Goal: Complete application form: Complete application form

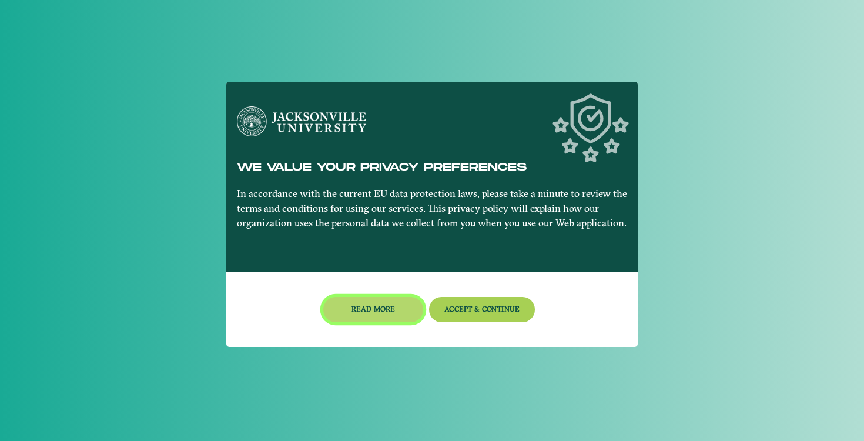
click at [375, 307] on button "Read more" at bounding box center [373, 309] width 100 height 25
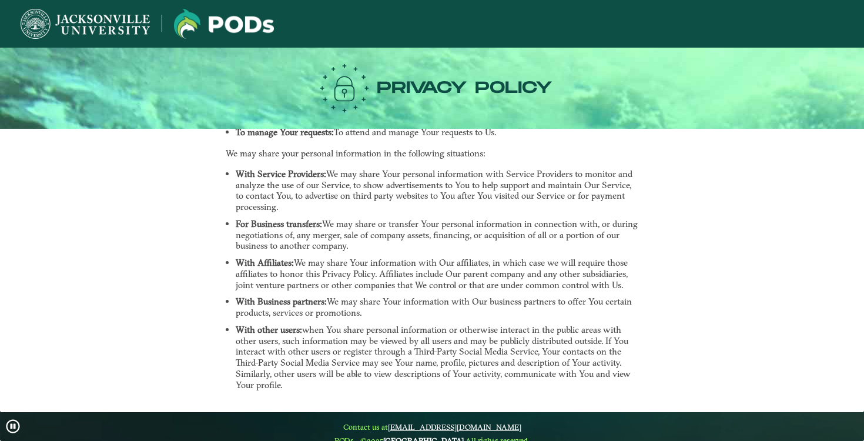
scroll to position [1909, 0]
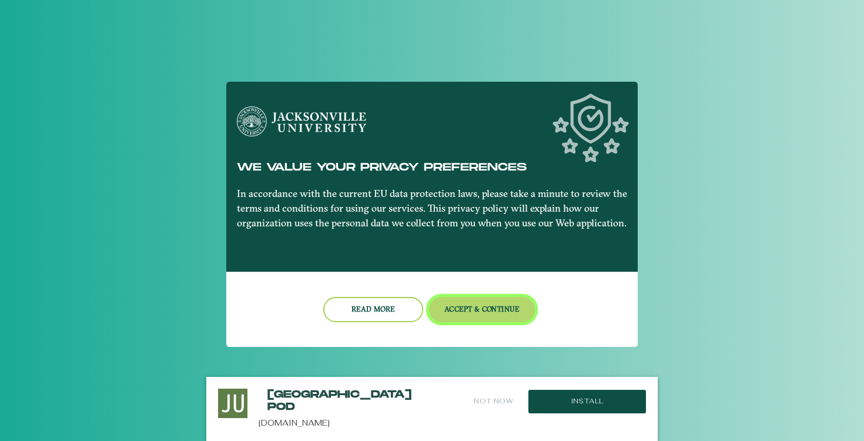
click at [450, 315] on button "Accept & Continue" at bounding box center [482, 309] width 106 height 25
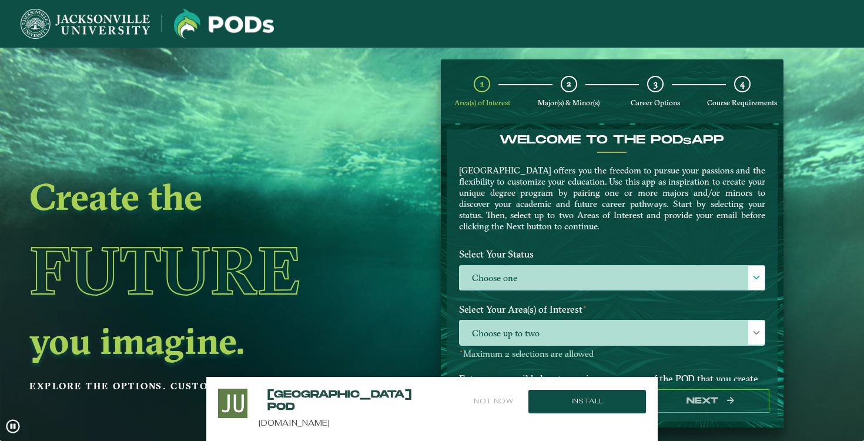
scroll to position [15, 0]
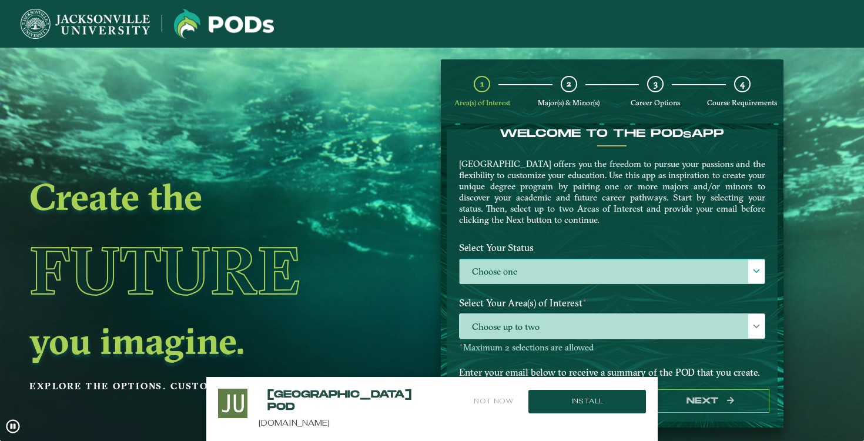
click at [507, 269] on label "Choose one" at bounding box center [612, 271] width 305 height 25
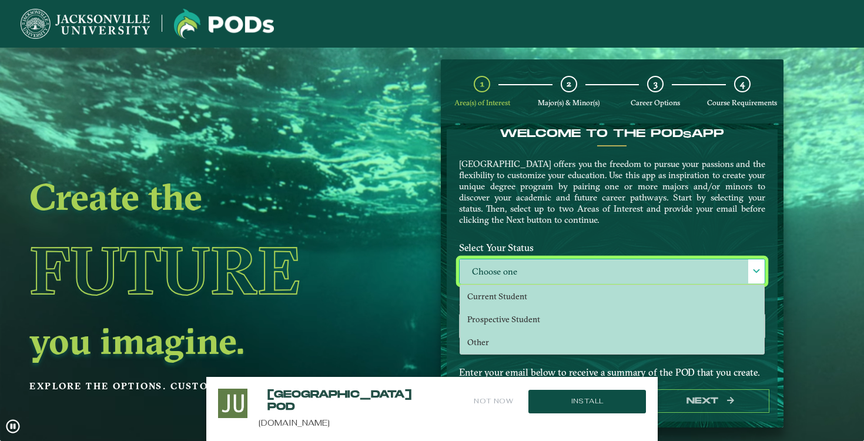
scroll to position [6, 48]
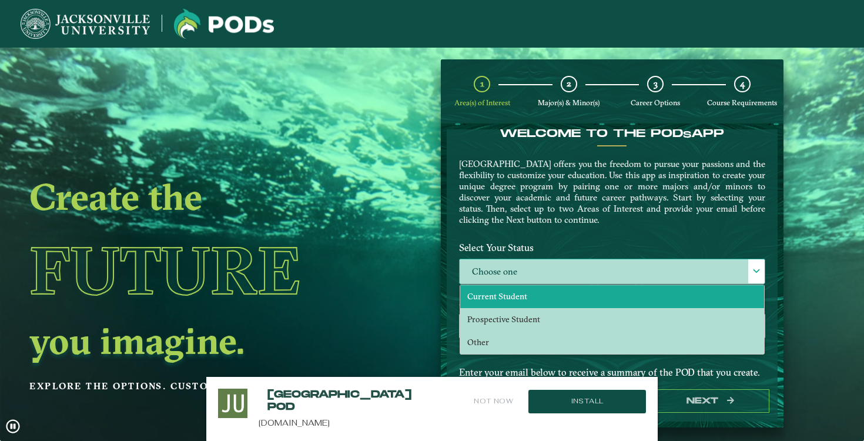
click at [507, 295] on span "Current Student" at bounding box center [497, 296] width 60 height 11
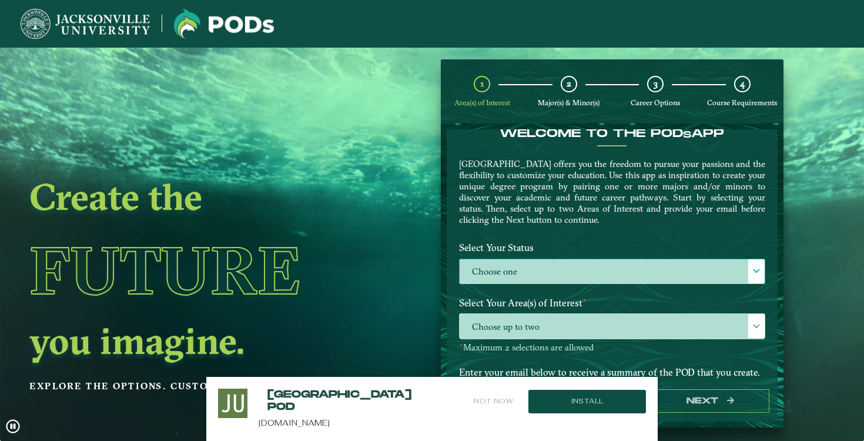
select select "[object Object]"
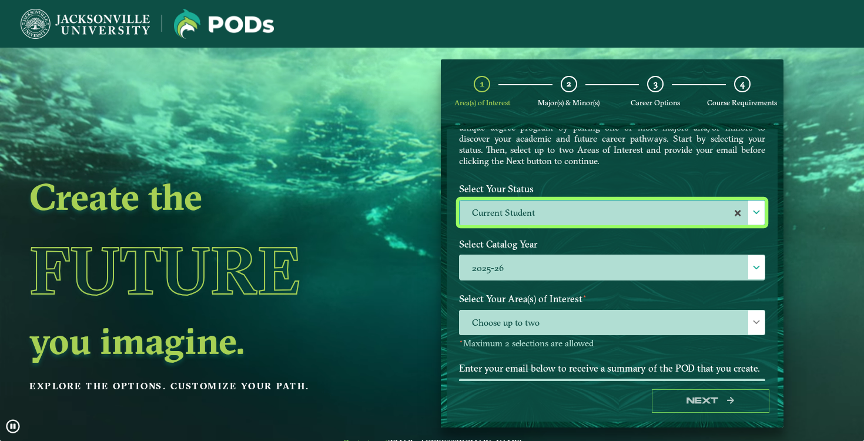
scroll to position [101, 0]
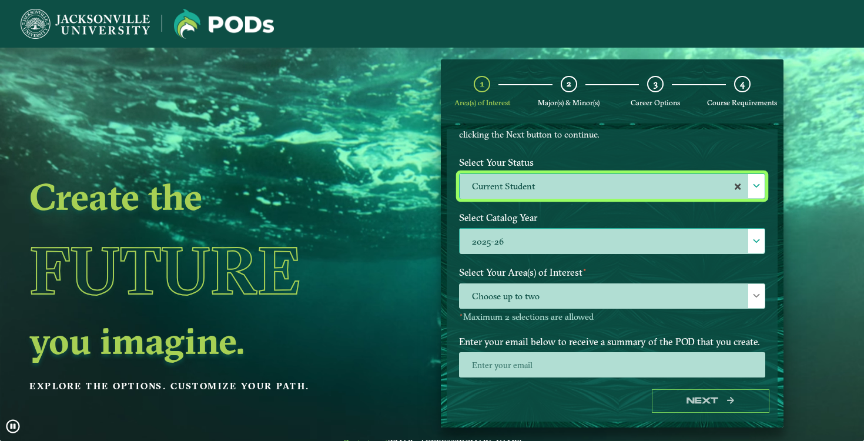
click at [538, 242] on label "2025-26" at bounding box center [612, 241] width 305 height 25
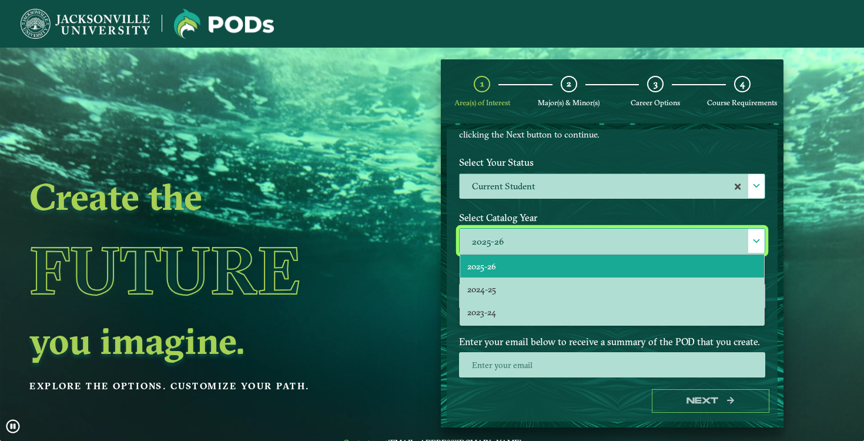
scroll to position [6, 48]
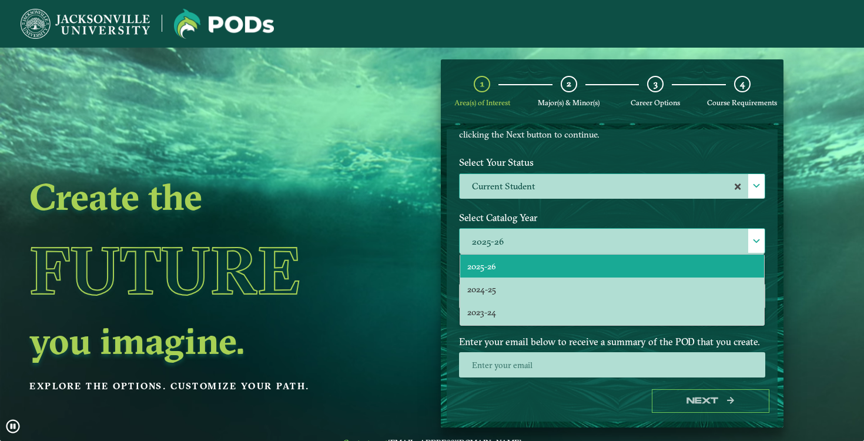
click at [531, 270] on li "2025-26" at bounding box center [612, 266] width 304 height 23
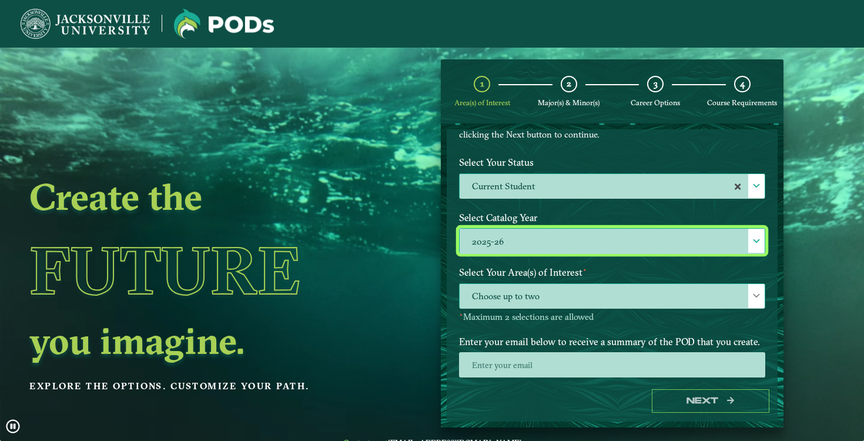
click at [532, 292] on span "Choose up to two" at bounding box center [612, 296] width 305 height 25
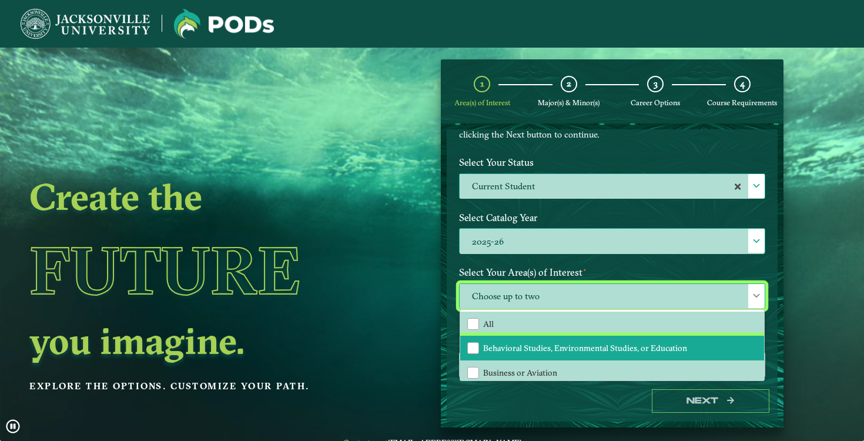
click at [520, 352] on li "Behavioral Studies, Environmental Studies, or Education" at bounding box center [612, 348] width 304 height 25
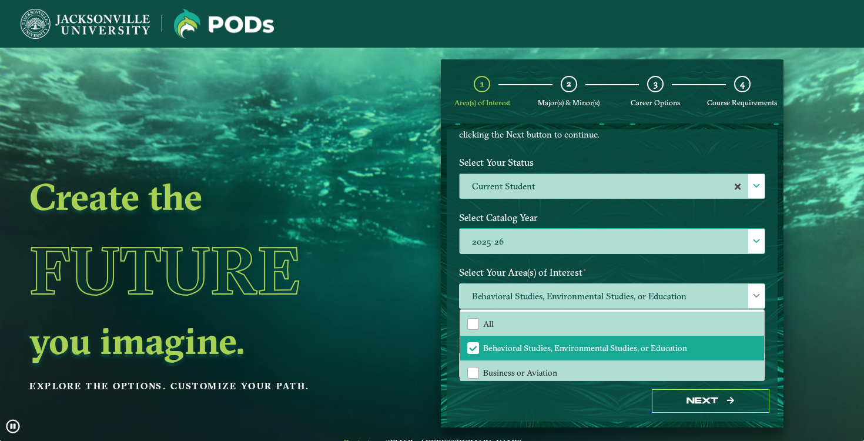
click at [765, 353] on div at bounding box center [612, 369] width 324 height 34
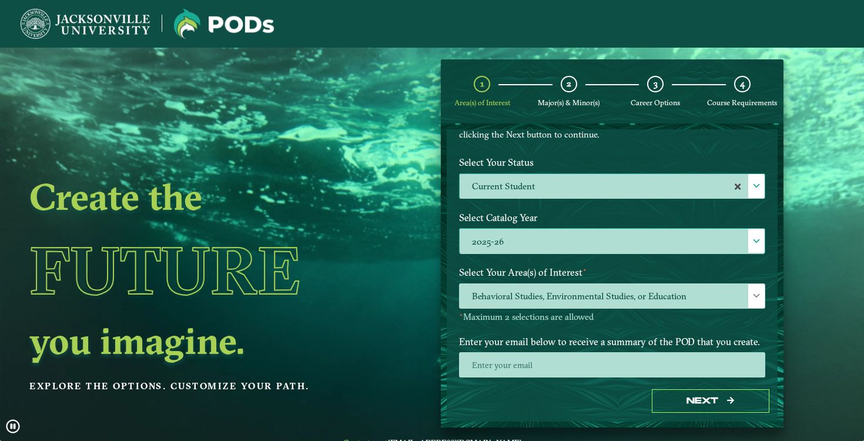
scroll to position [124, 0]
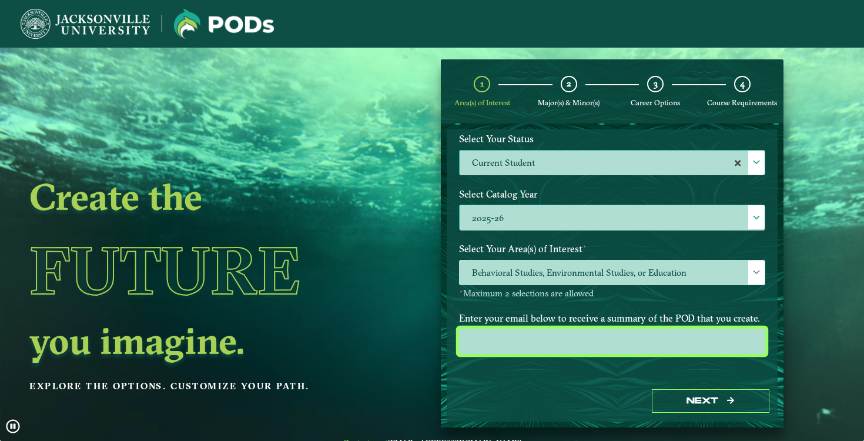
click at [593, 336] on input "email" at bounding box center [612, 341] width 306 height 25
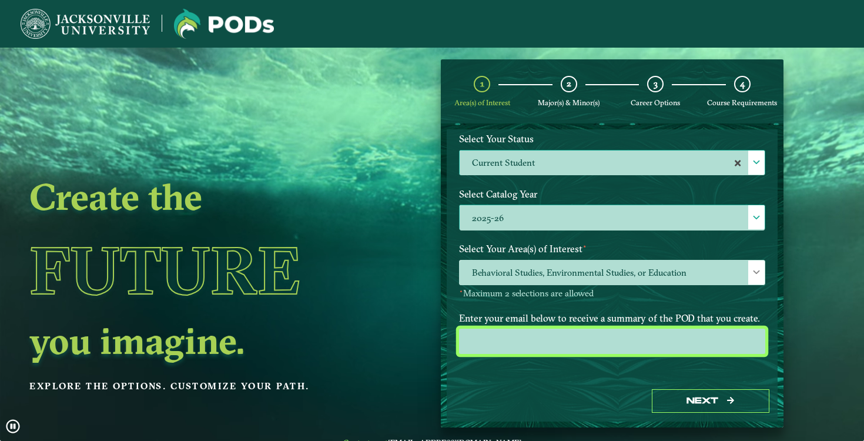
type input "[EMAIL_ADDRESS][DOMAIN_NAME]"
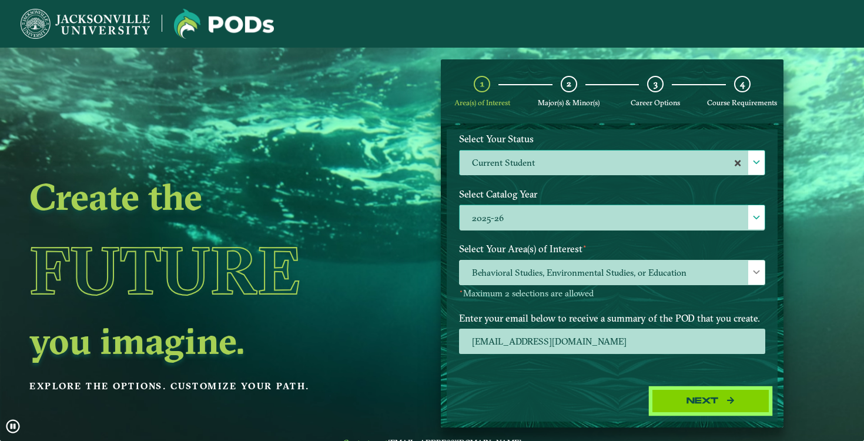
click at [685, 397] on button "Next" at bounding box center [711, 401] width 118 height 24
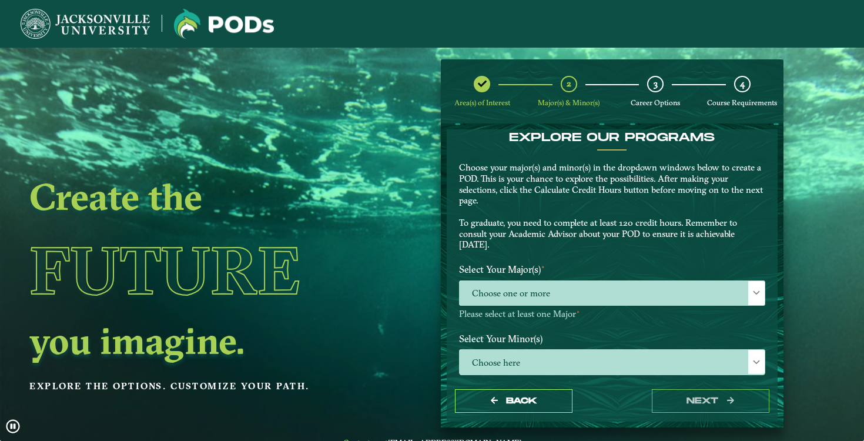
scroll to position [12, 0]
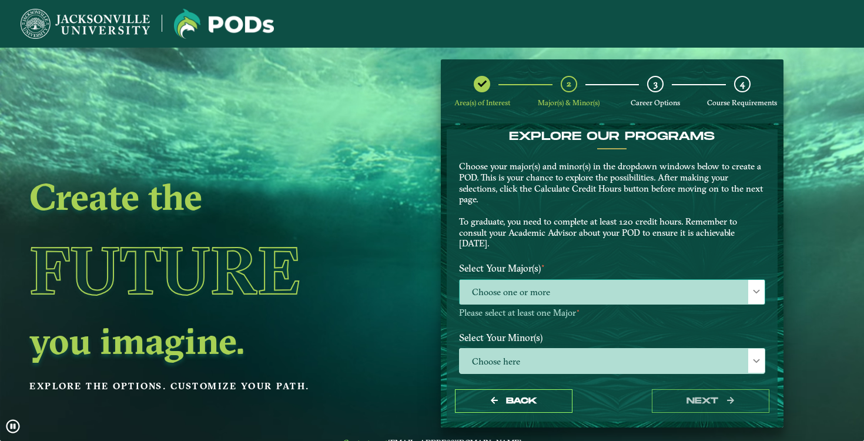
click at [641, 290] on span "Choose one or more" at bounding box center [612, 292] width 305 height 25
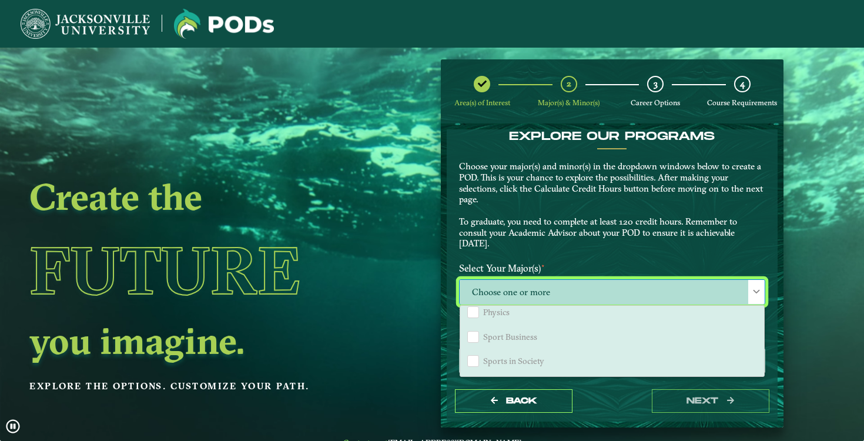
scroll to position [1001, 0]
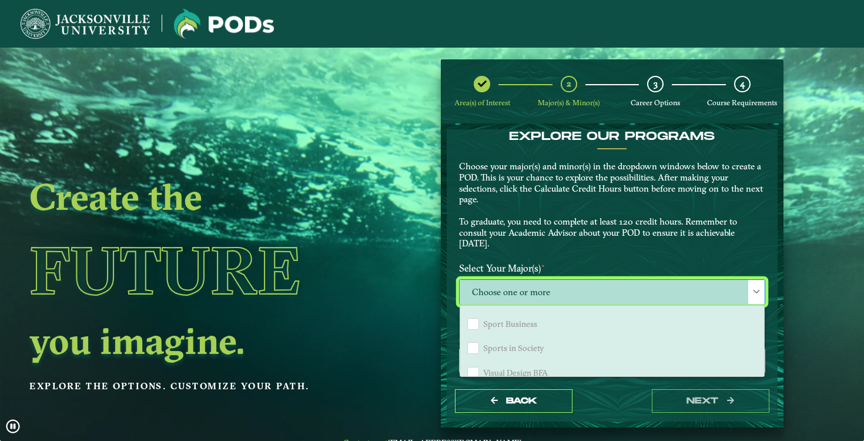
click at [602, 247] on p "Choose your major(s) and minor(s) in the dropdown windows below to create a POD…" at bounding box center [612, 205] width 306 height 88
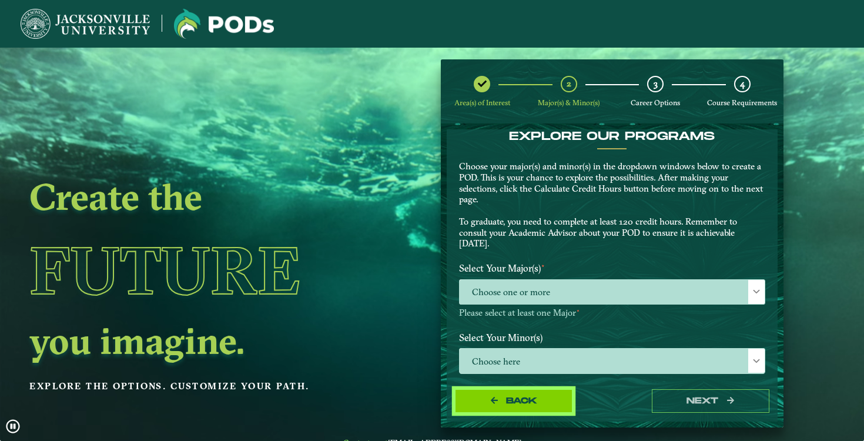
click at [506, 399] on span "Back" at bounding box center [521, 401] width 31 height 10
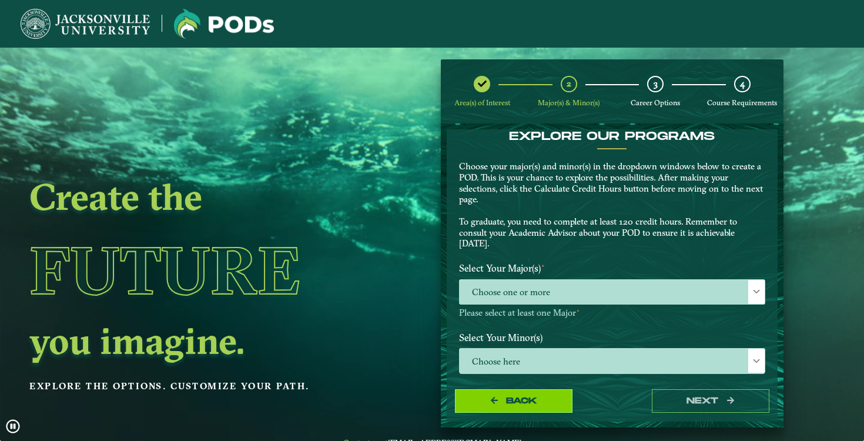
select select "[object Object]"
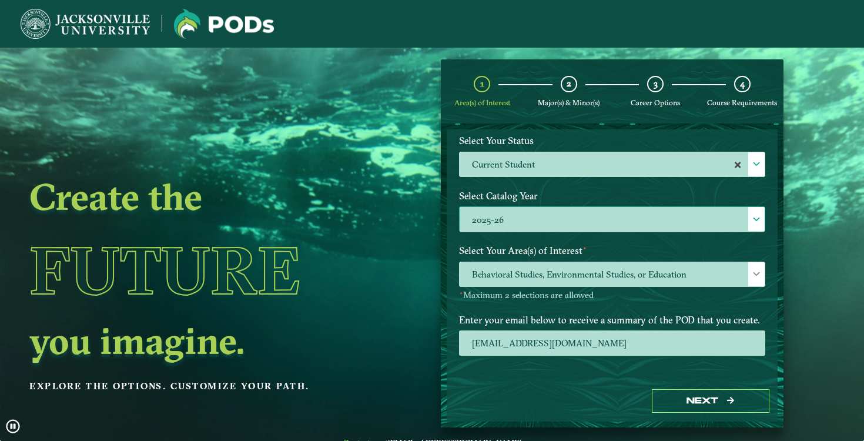
scroll to position [124, 0]
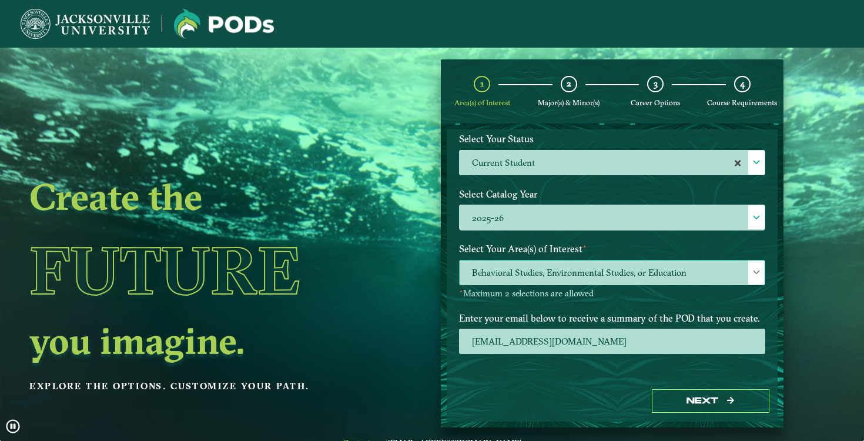
click at [621, 269] on span "Behavioral Studies, Environmental Studies, or Education" at bounding box center [612, 272] width 305 height 25
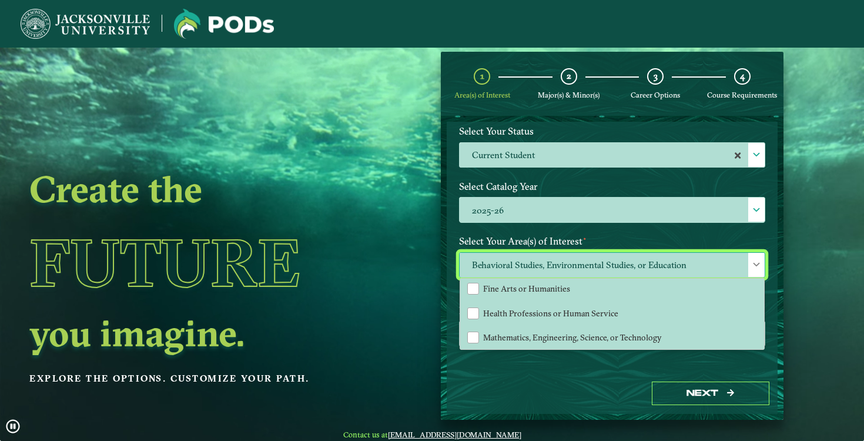
scroll to position [12, 0]
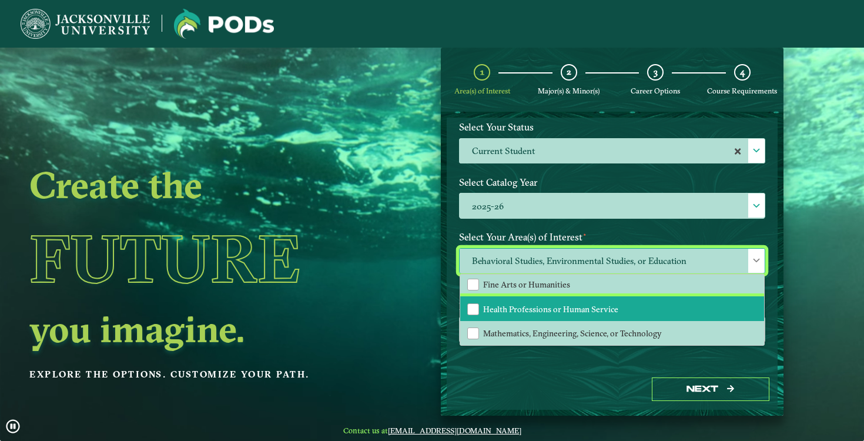
click at [588, 308] on span "Health Professions or Human Service" at bounding box center [550, 309] width 135 height 11
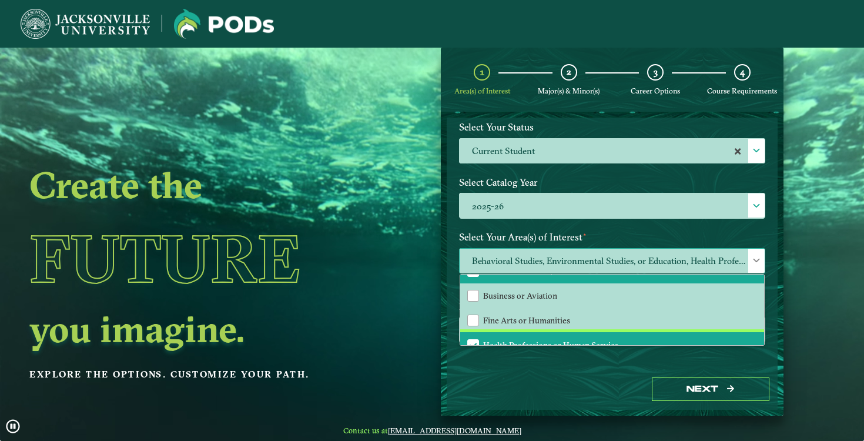
scroll to position [0, 0]
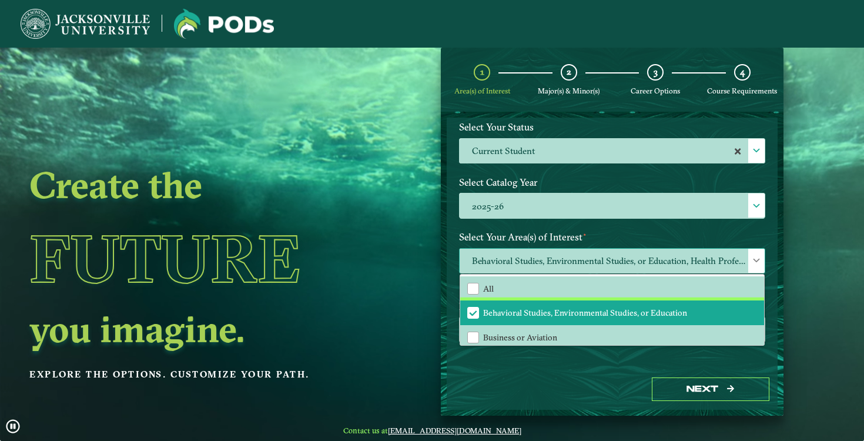
click at [468, 309] on span "Behavioral Studies, Environmental Studies, or Education" at bounding box center [473, 312] width 11 height 11
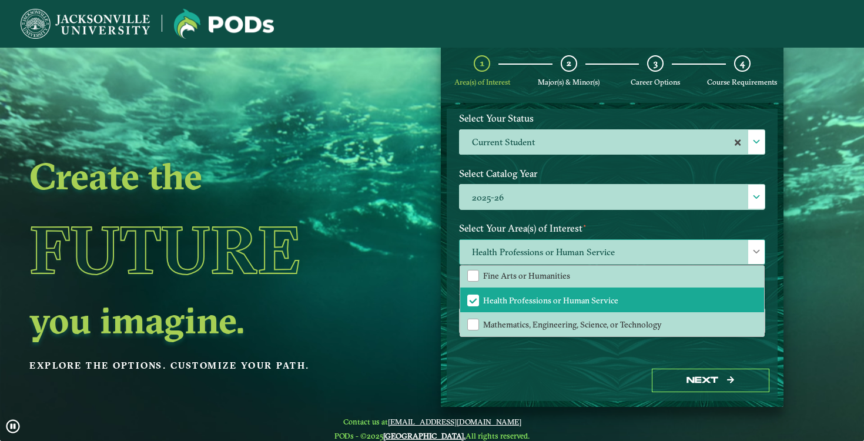
scroll to position [23, 0]
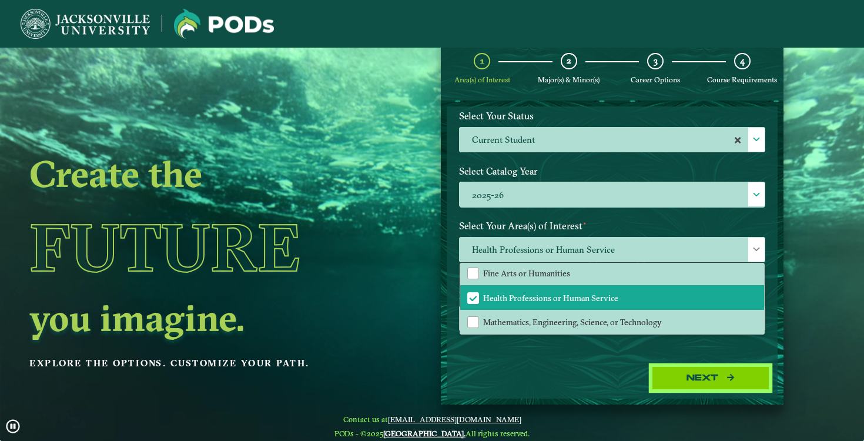
click at [701, 378] on button "Next" at bounding box center [711, 378] width 118 height 24
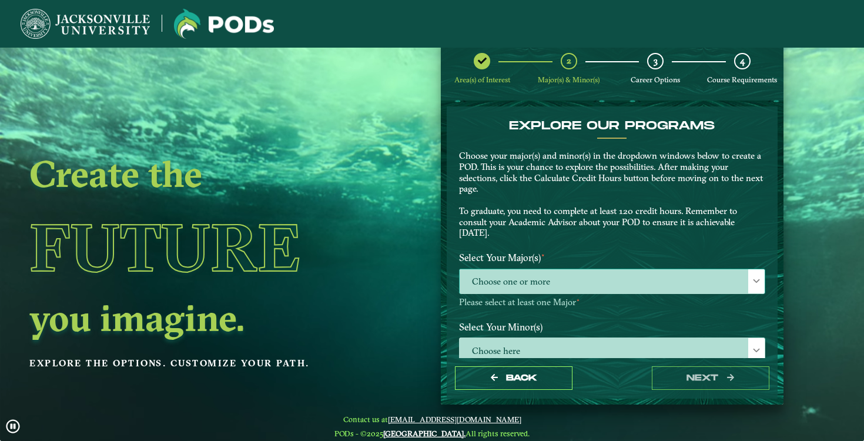
click at [570, 277] on span "Choose one or more" at bounding box center [612, 281] width 305 height 25
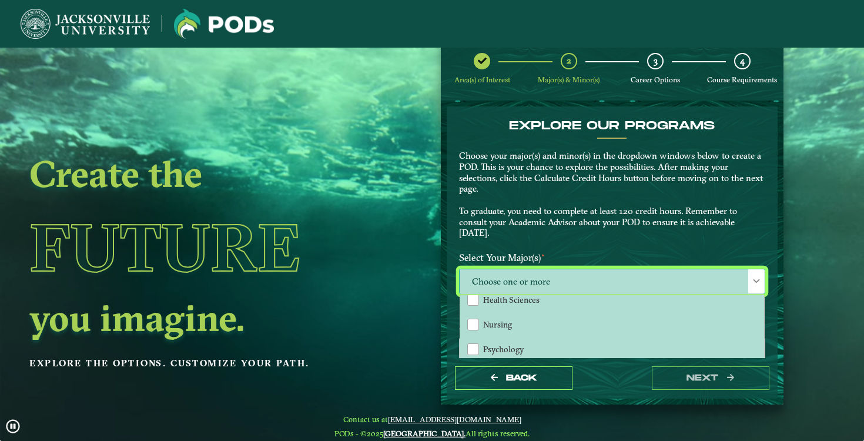
scroll to position [34, 0]
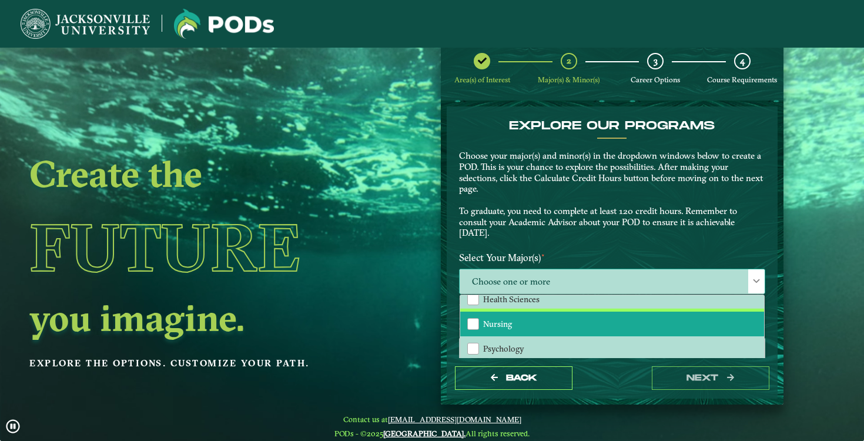
click at [653, 315] on li "Nursing" at bounding box center [612, 324] width 304 height 25
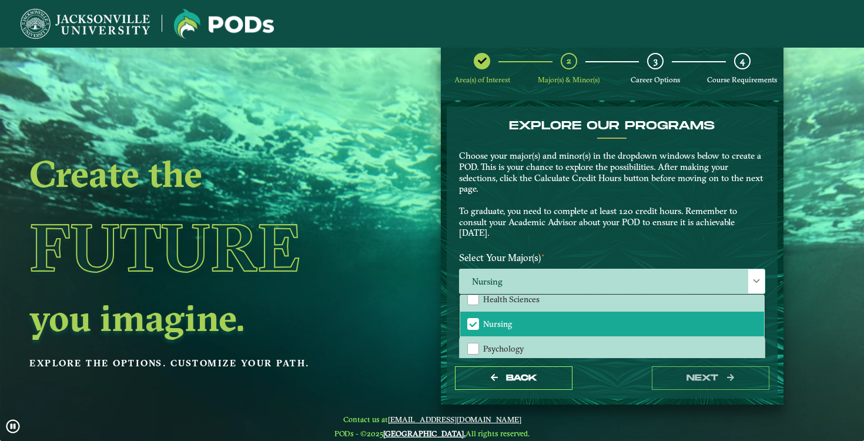
click at [770, 284] on div "EXPLORE OUR PROGRAMS Choose your major(s) and minor(s) in the dropdown windows …" at bounding box center [612, 232] width 331 height 252
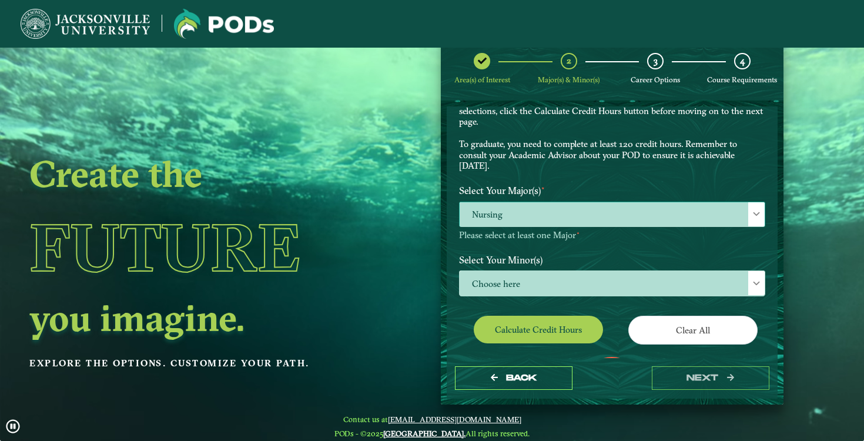
scroll to position [72, 0]
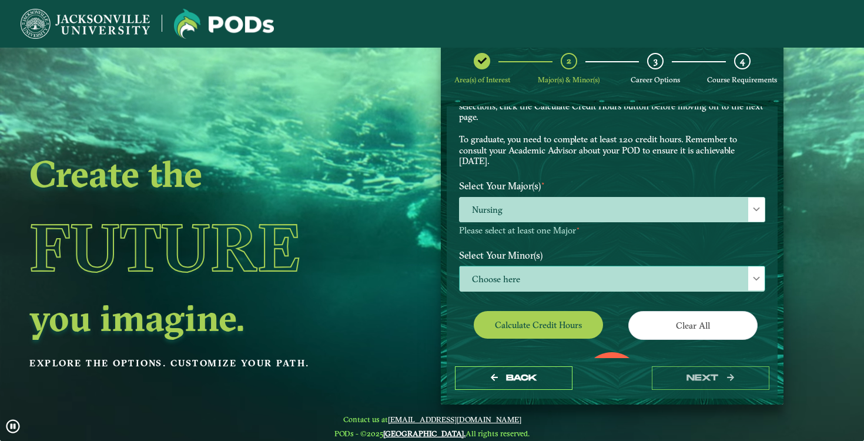
click at [667, 285] on span "Choose here" at bounding box center [612, 278] width 305 height 25
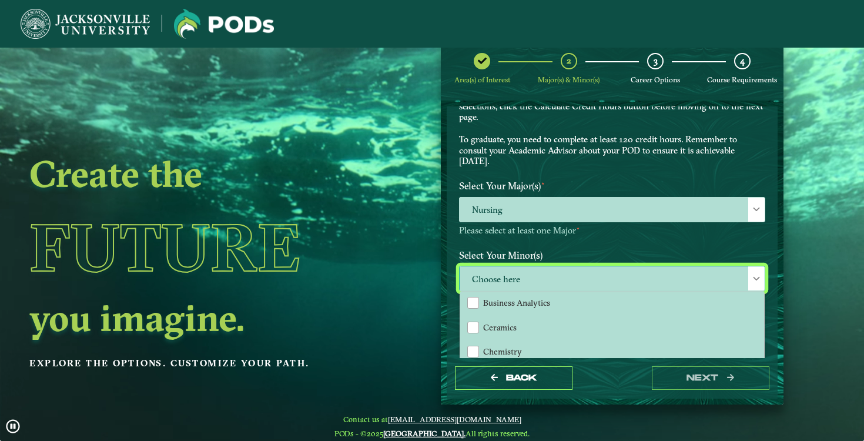
scroll to position [234, 0]
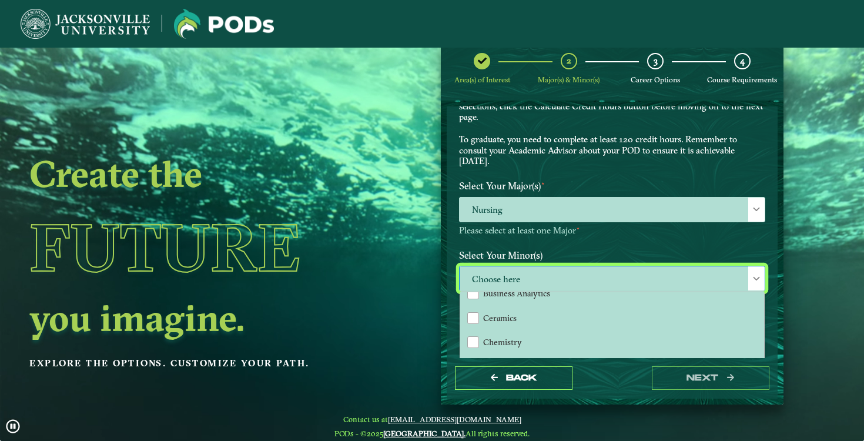
click at [745, 245] on label "Select Your Minor(s)" at bounding box center [612, 256] width 324 height 22
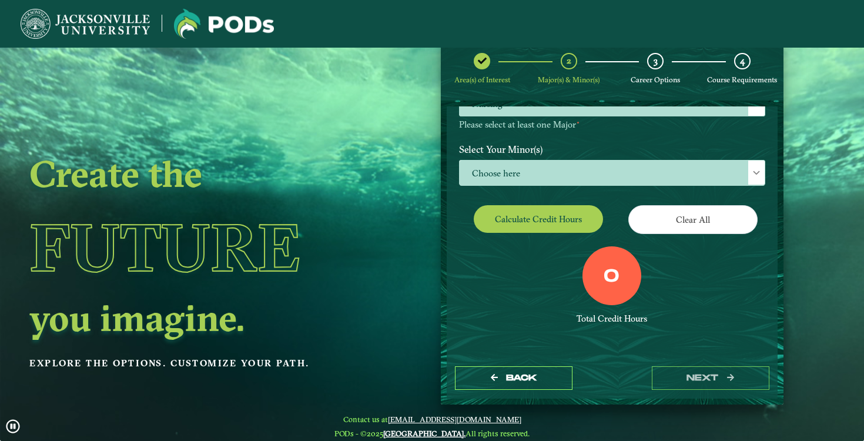
scroll to position [37, 0]
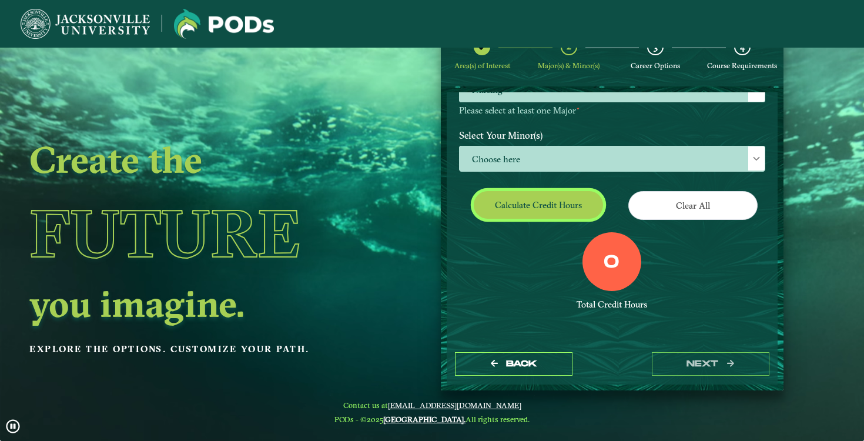
click at [571, 206] on button "Calculate credit hours" at bounding box center [538, 205] width 129 height 28
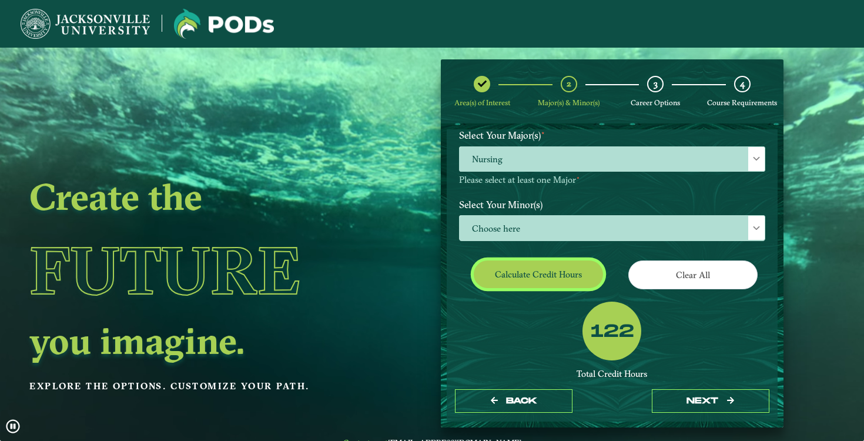
scroll to position [143, 0]
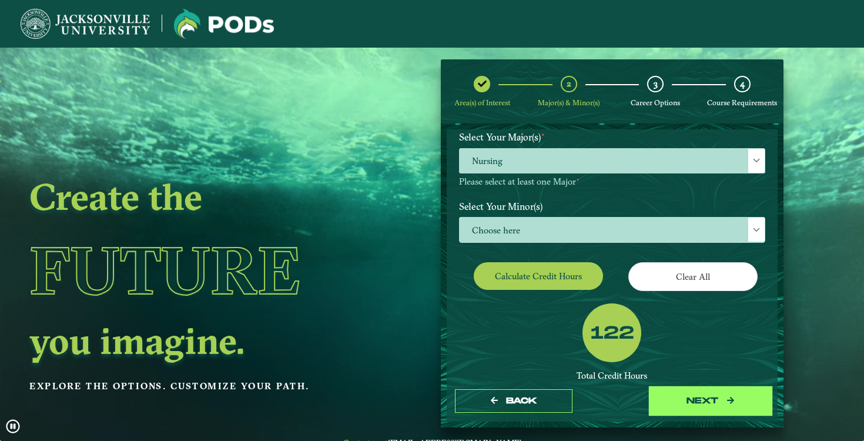
click at [697, 401] on button "next" at bounding box center [711, 401] width 118 height 24
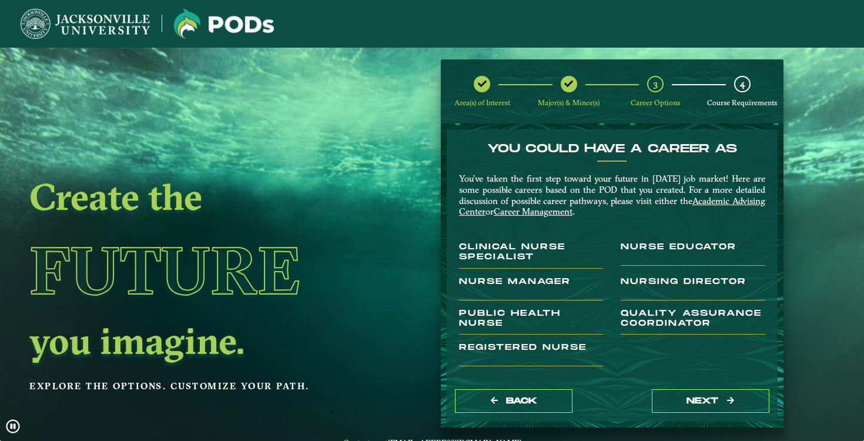
scroll to position [1, 0]
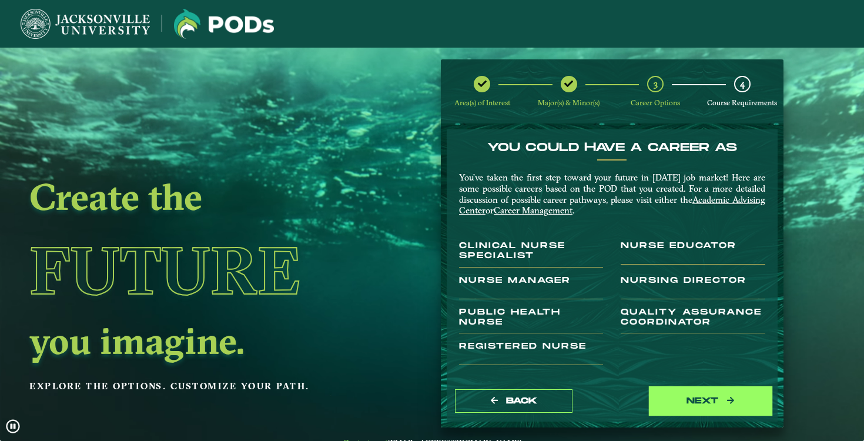
click at [701, 410] on button "next" at bounding box center [711, 401] width 118 height 24
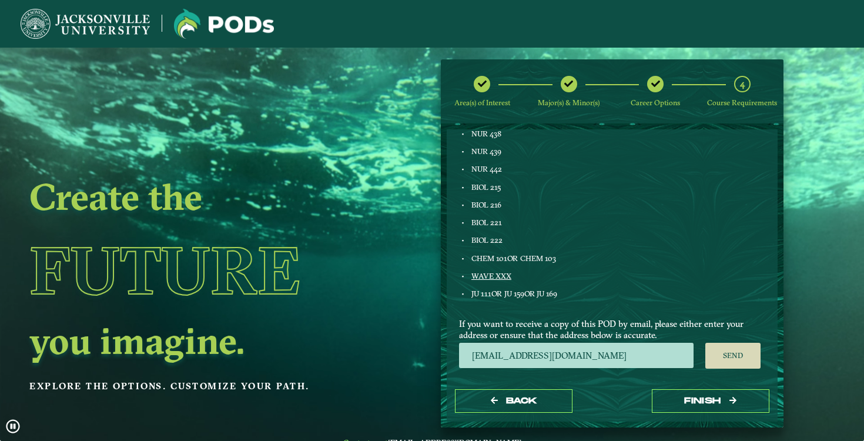
scroll to position [12, 0]
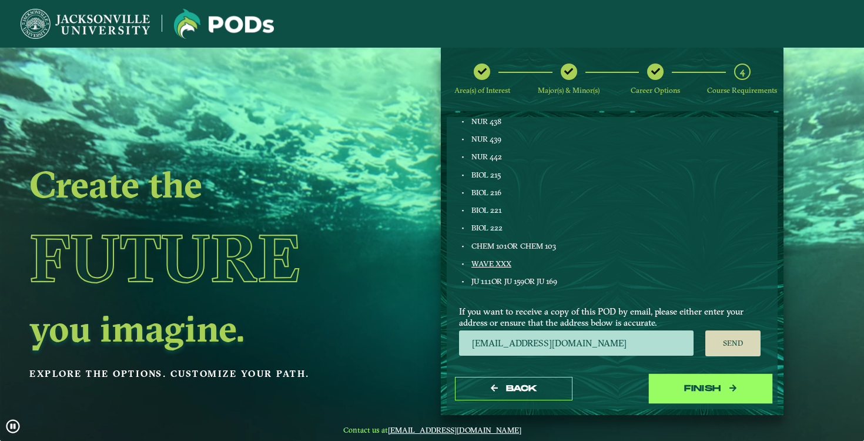
click at [699, 388] on button "Finish" at bounding box center [711, 389] width 118 height 24
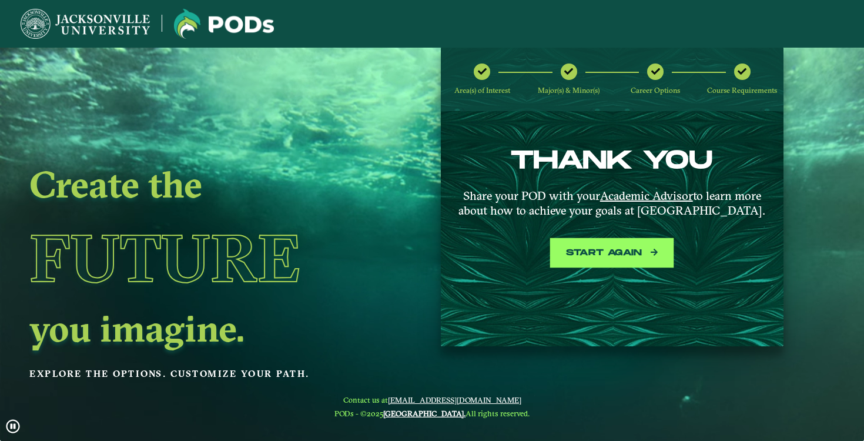
click at [647, 253] on button "Start again" at bounding box center [612, 253] width 118 height 24
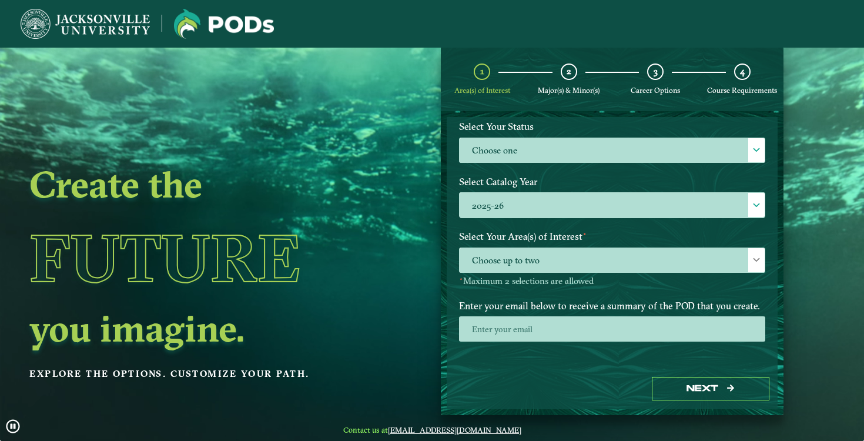
scroll to position [47, 0]
